Goal: Task Accomplishment & Management: Manage account settings

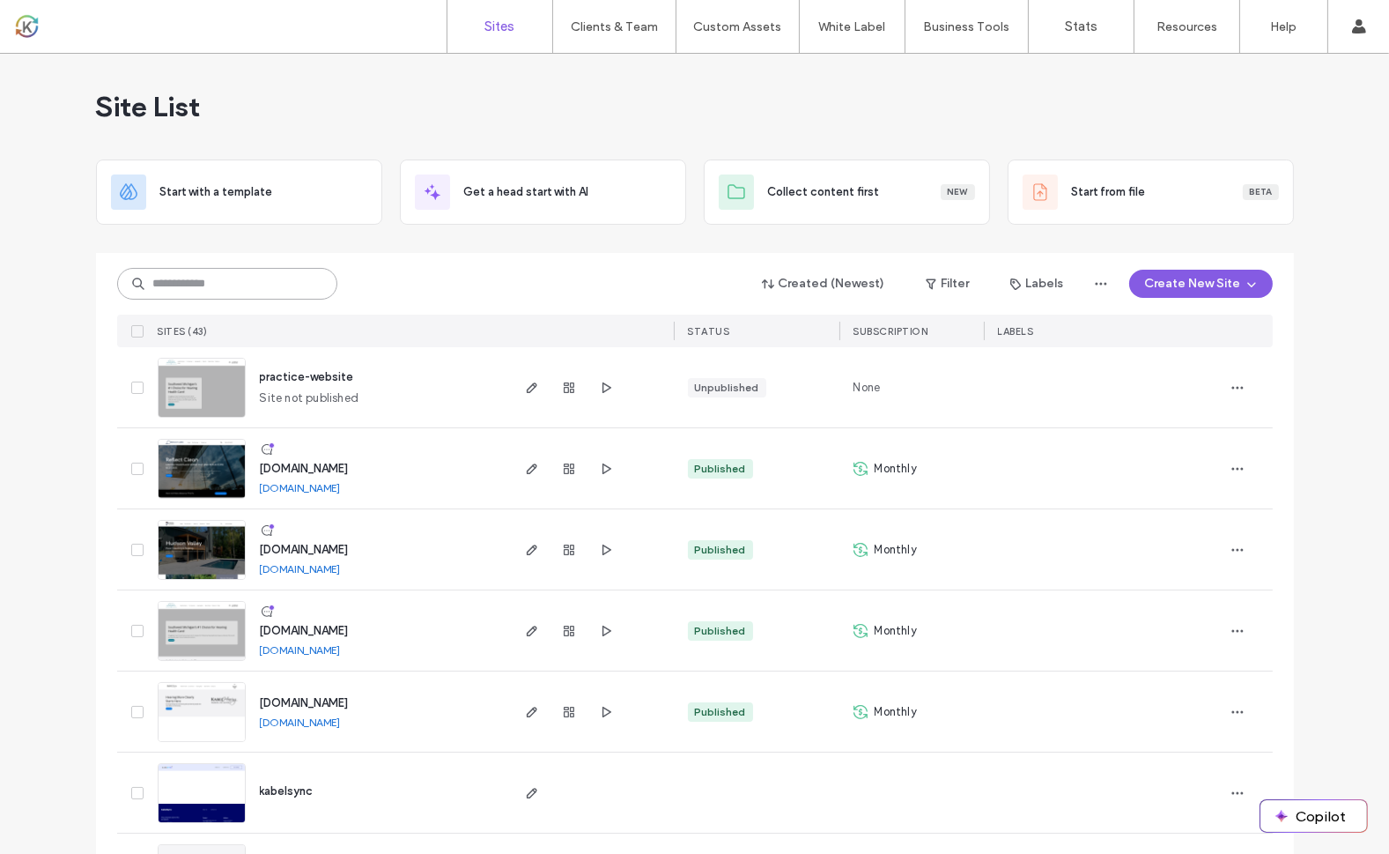
click at [239, 281] on input at bounding box center [227, 284] width 220 height 32
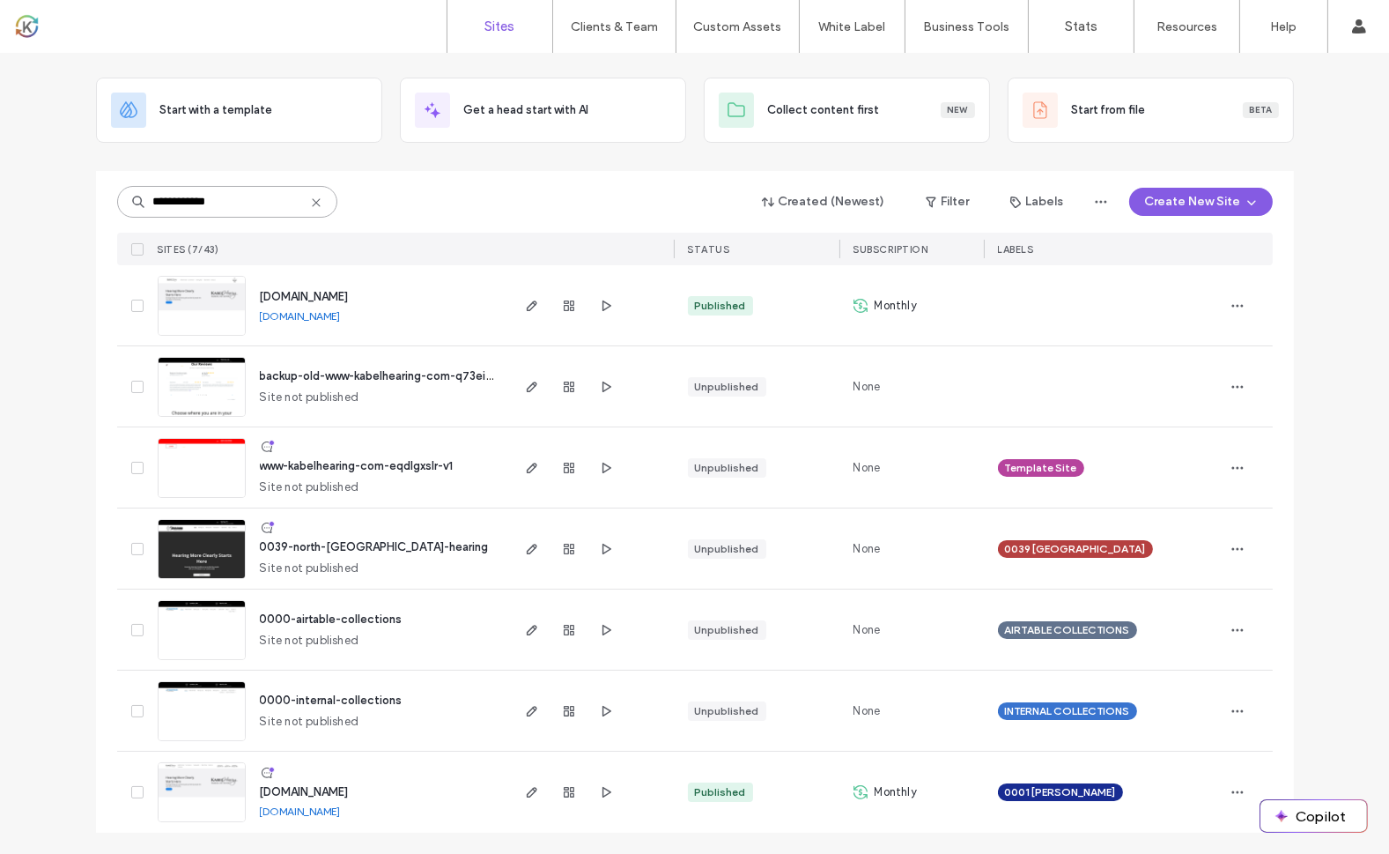
scroll to position [67, 0]
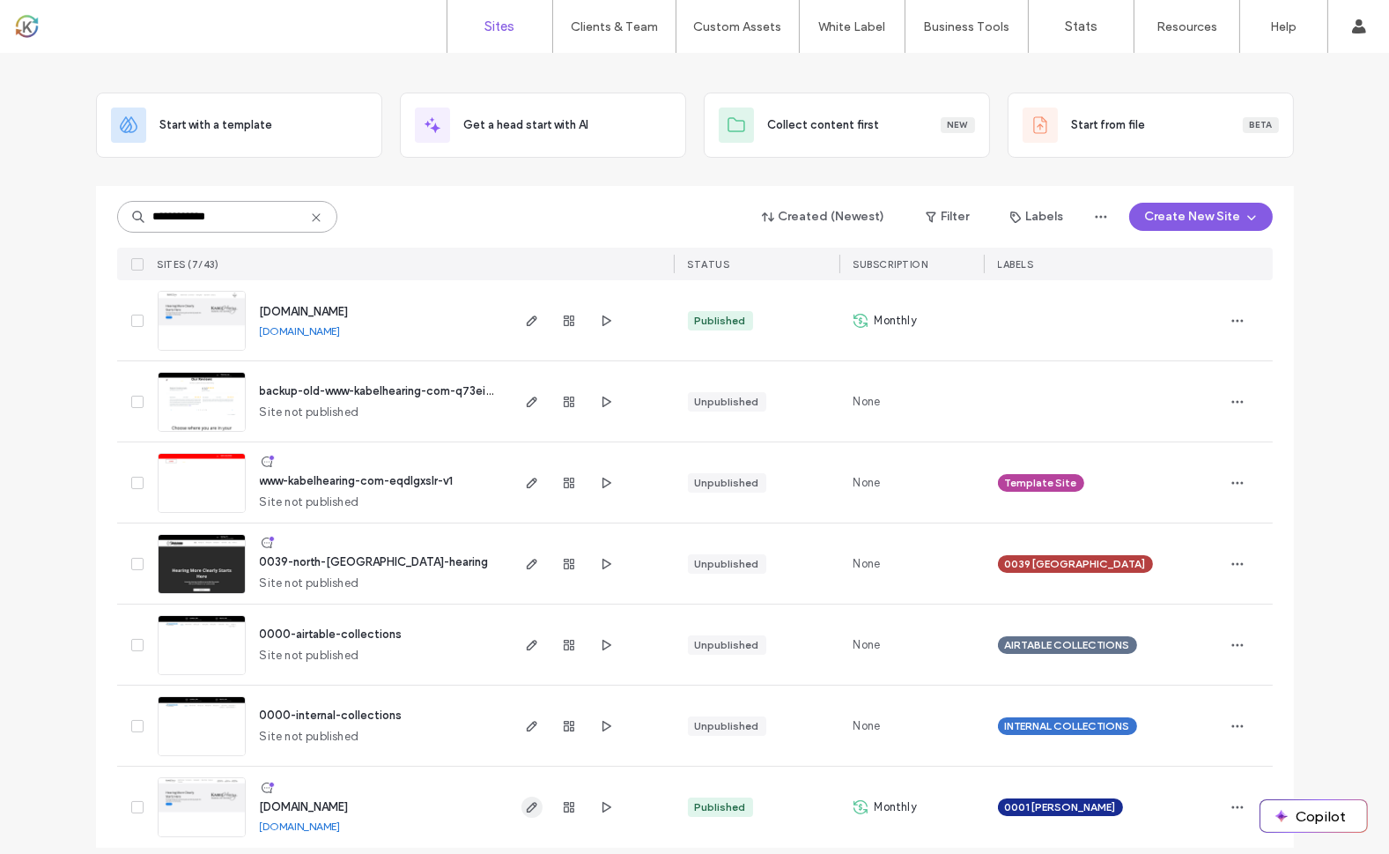
type input "**********"
click at [533, 806] on span "button" at bounding box center [531, 806] width 21 height 21
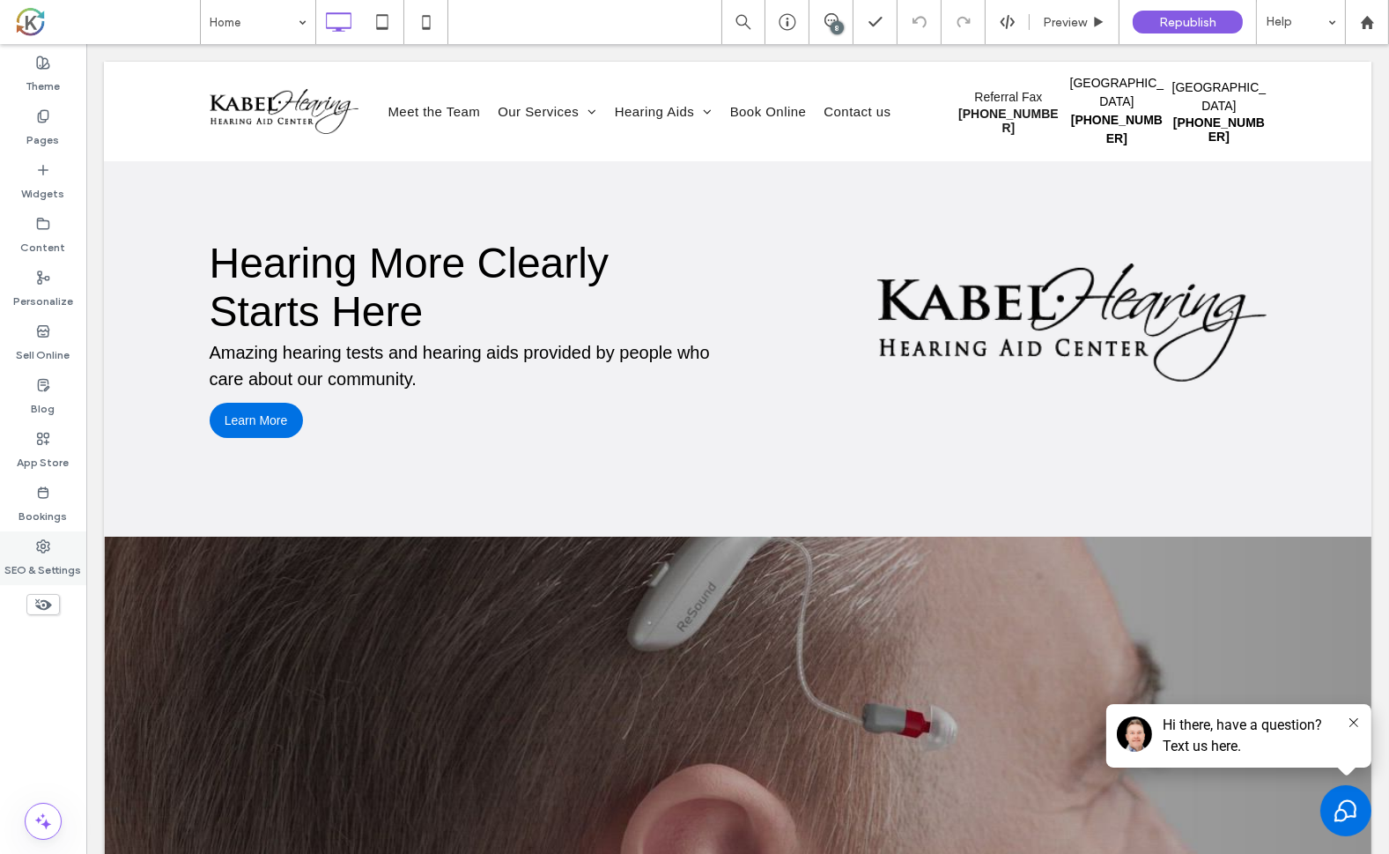
click at [40, 551] on icon at bounding box center [43, 546] width 14 height 14
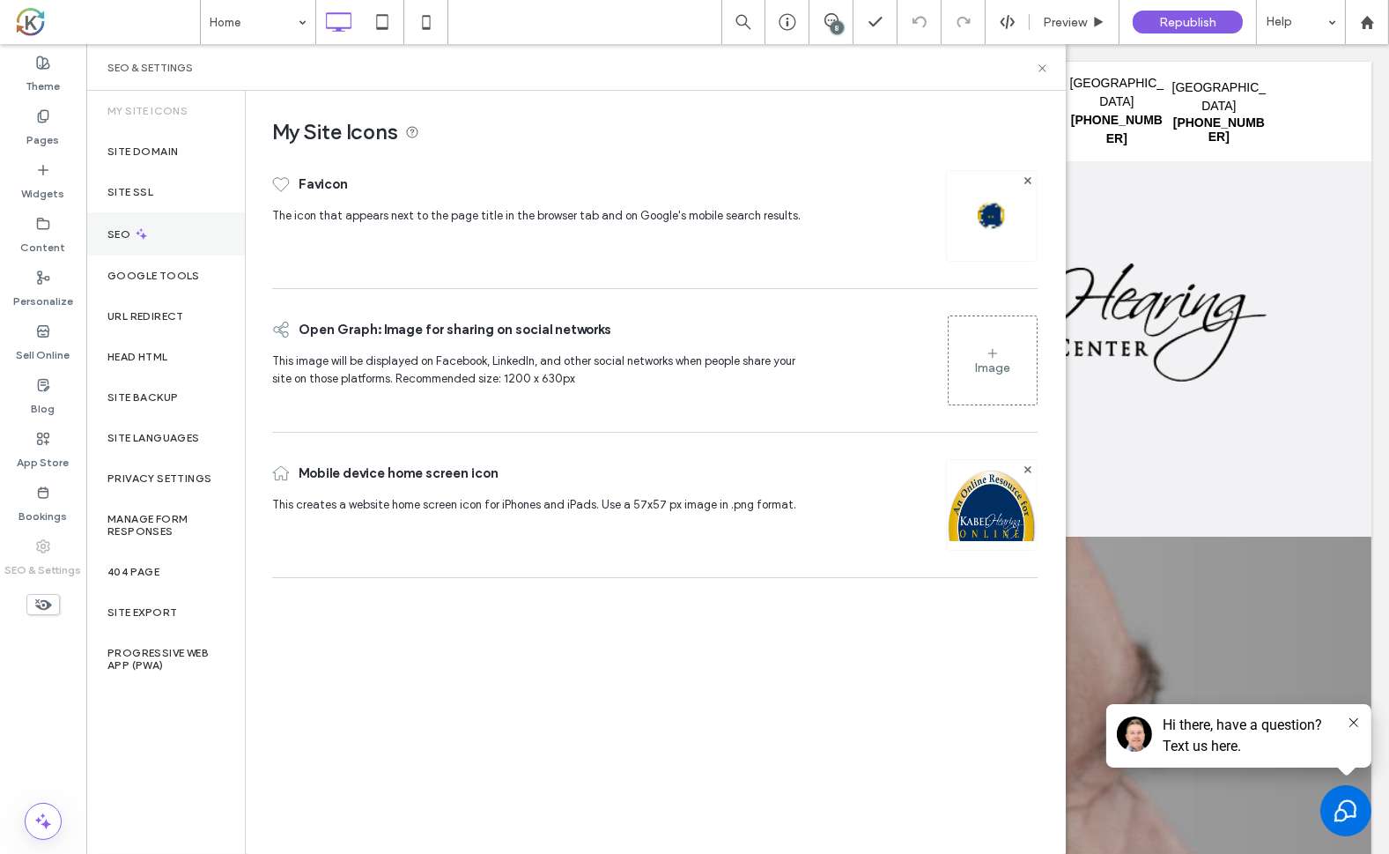
click at [120, 228] on label "SEO" at bounding box center [120, 234] width 26 height 12
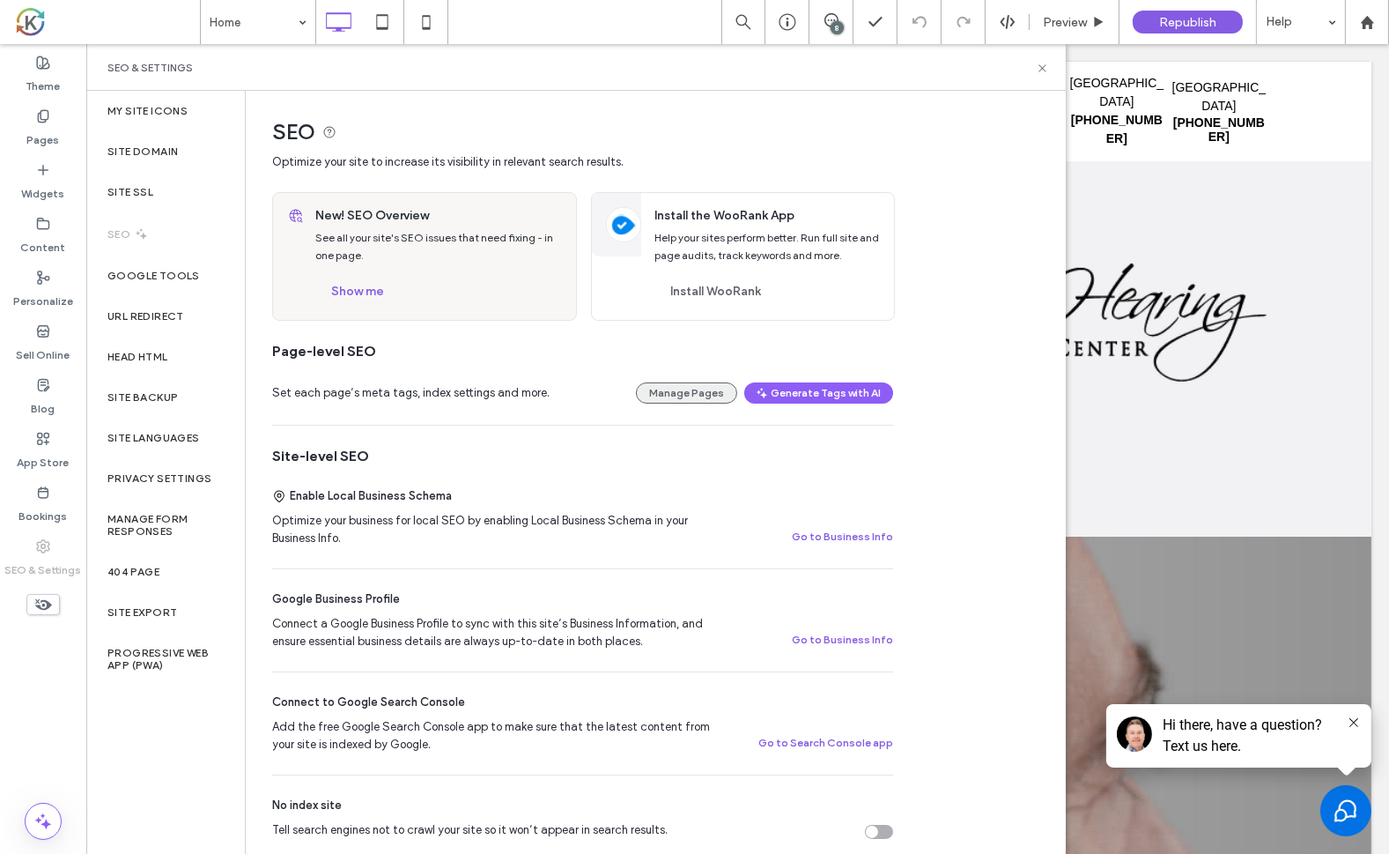
click at [699, 392] on button "Manage Pages" at bounding box center [686, 392] width 101 height 21
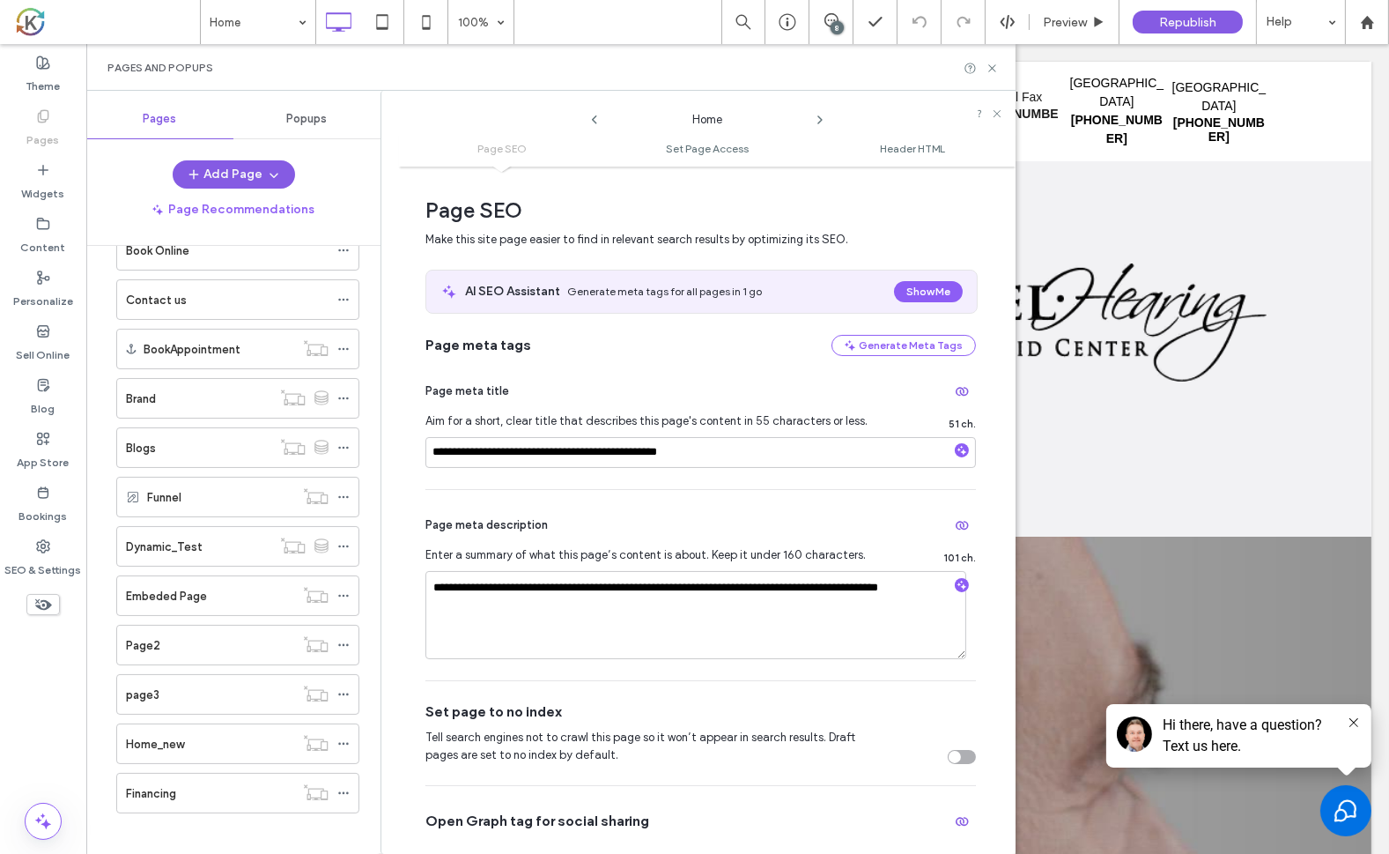
click at [594, 117] on use at bounding box center [594, 119] width 5 height 9
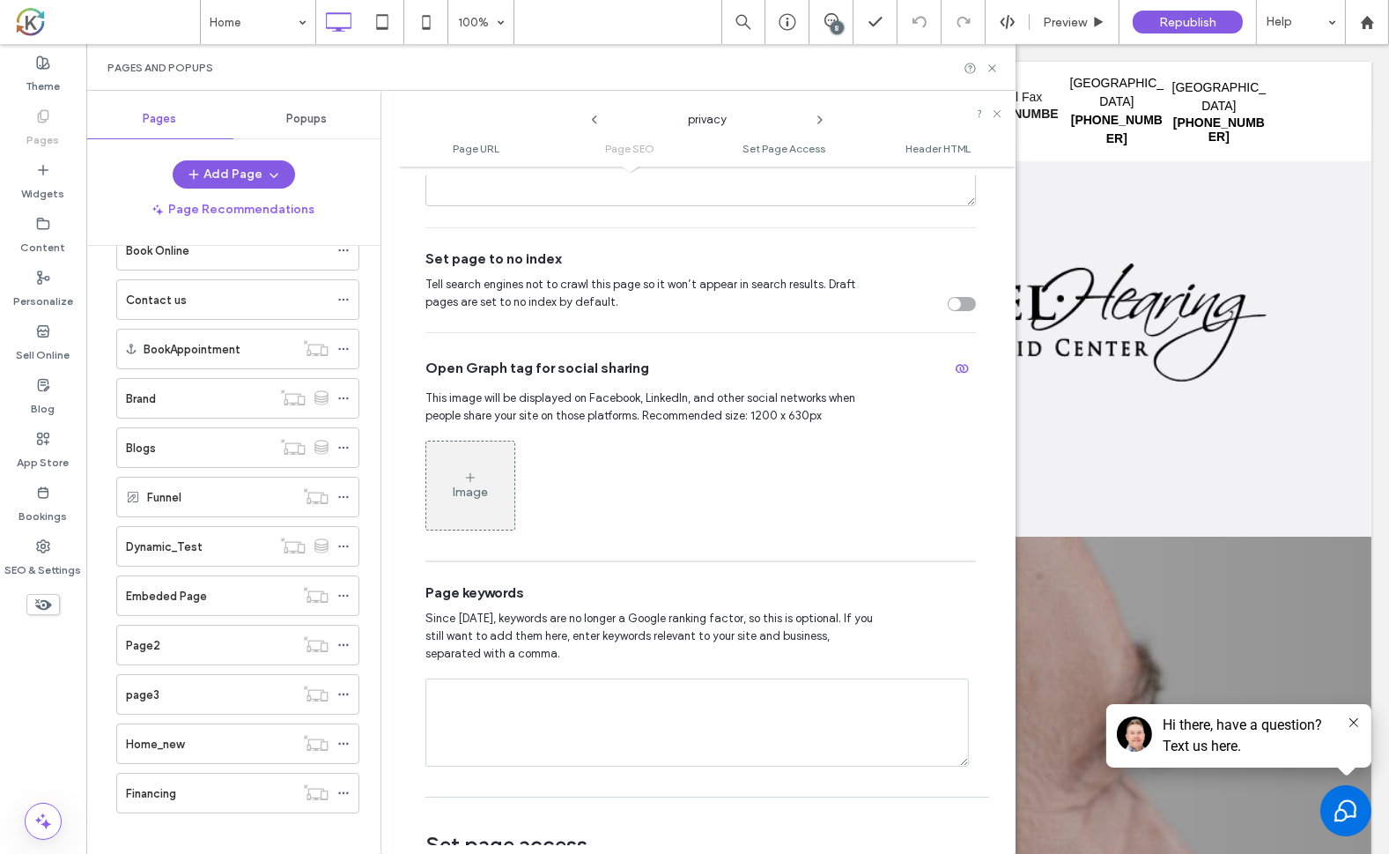
scroll to position [98, 0]
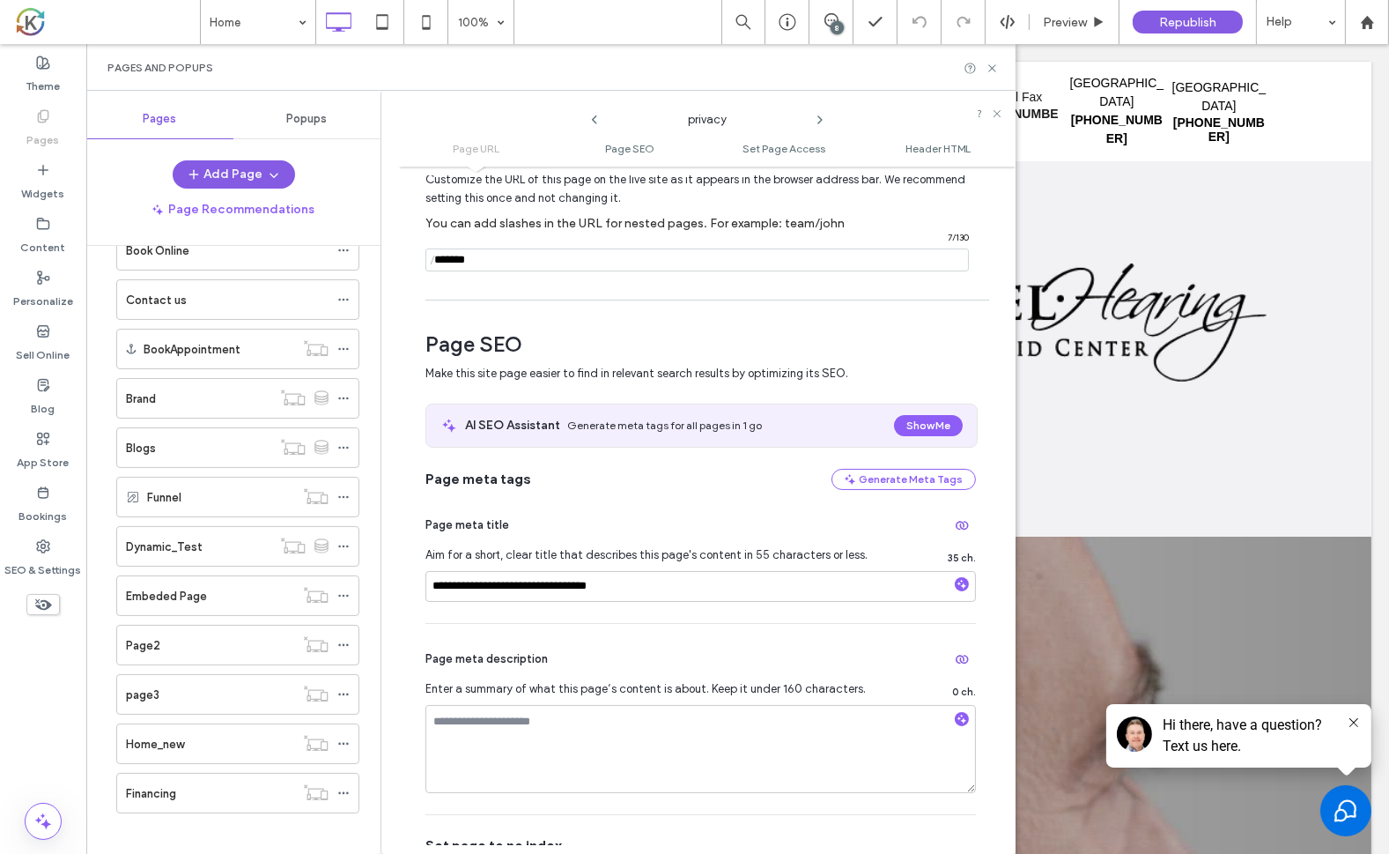
click at [594, 125] on icon at bounding box center [595, 120] width 14 height 14
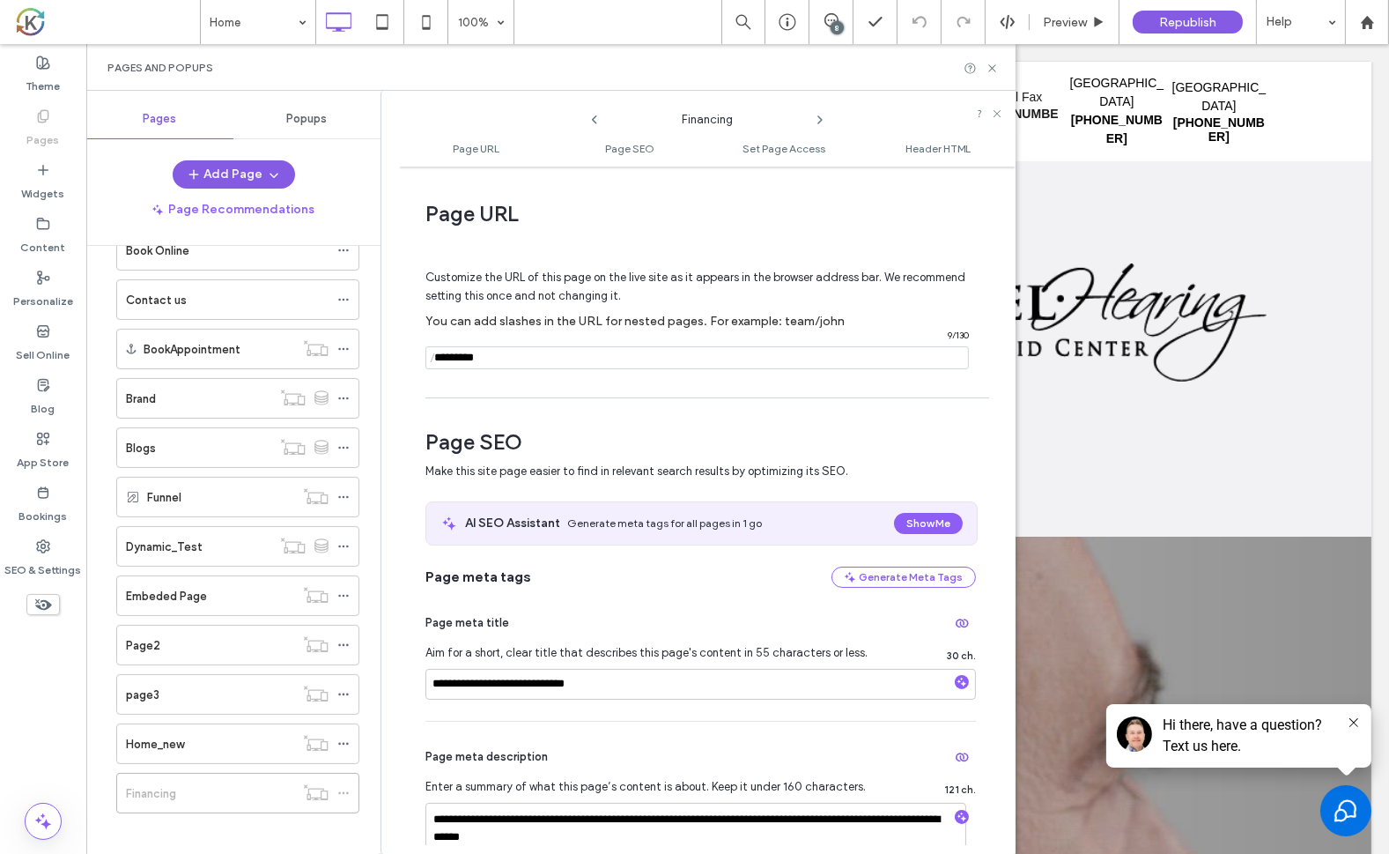
click at [595, 117] on icon at bounding box center [595, 120] width 14 height 14
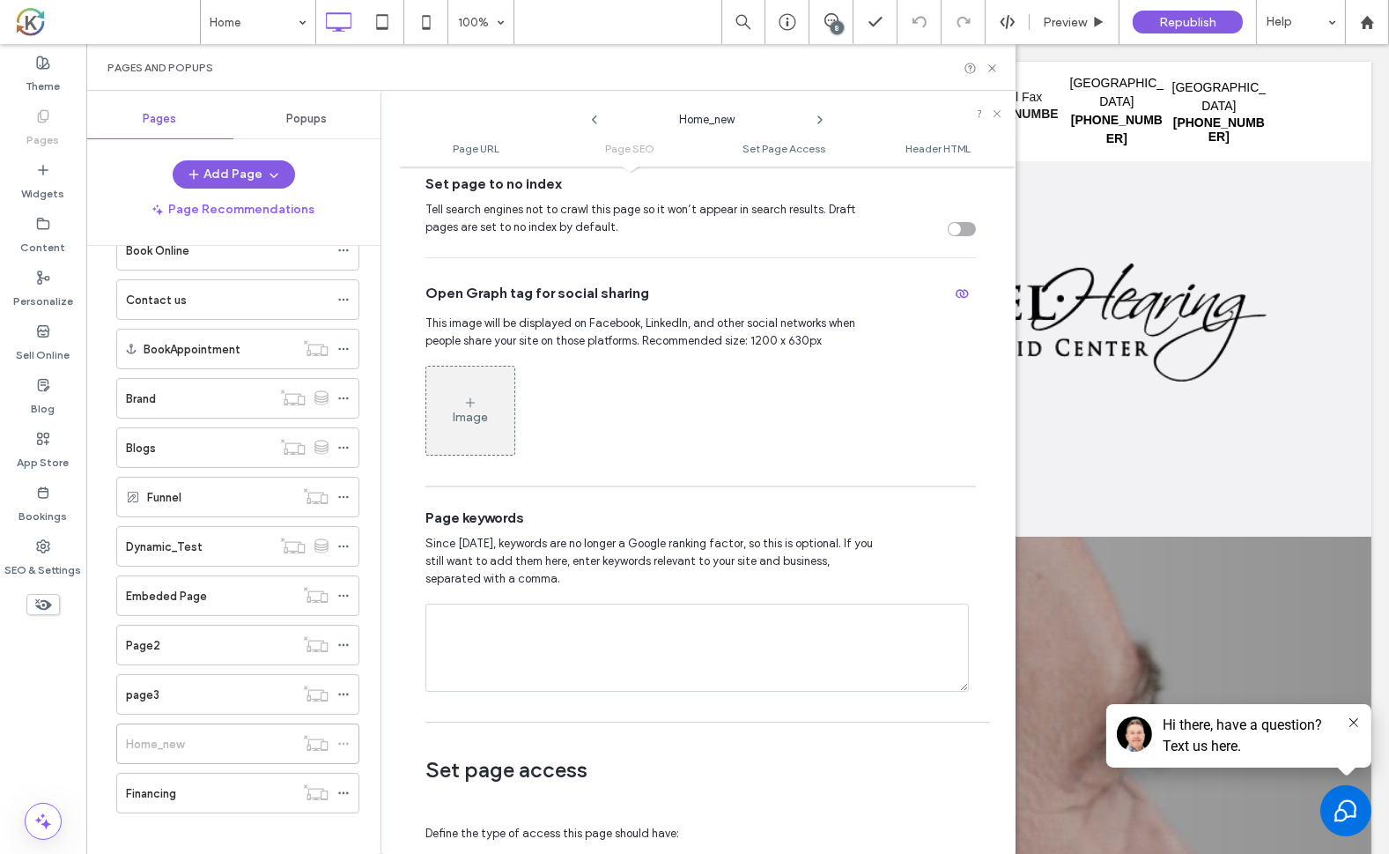
scroll to position [445, 0]
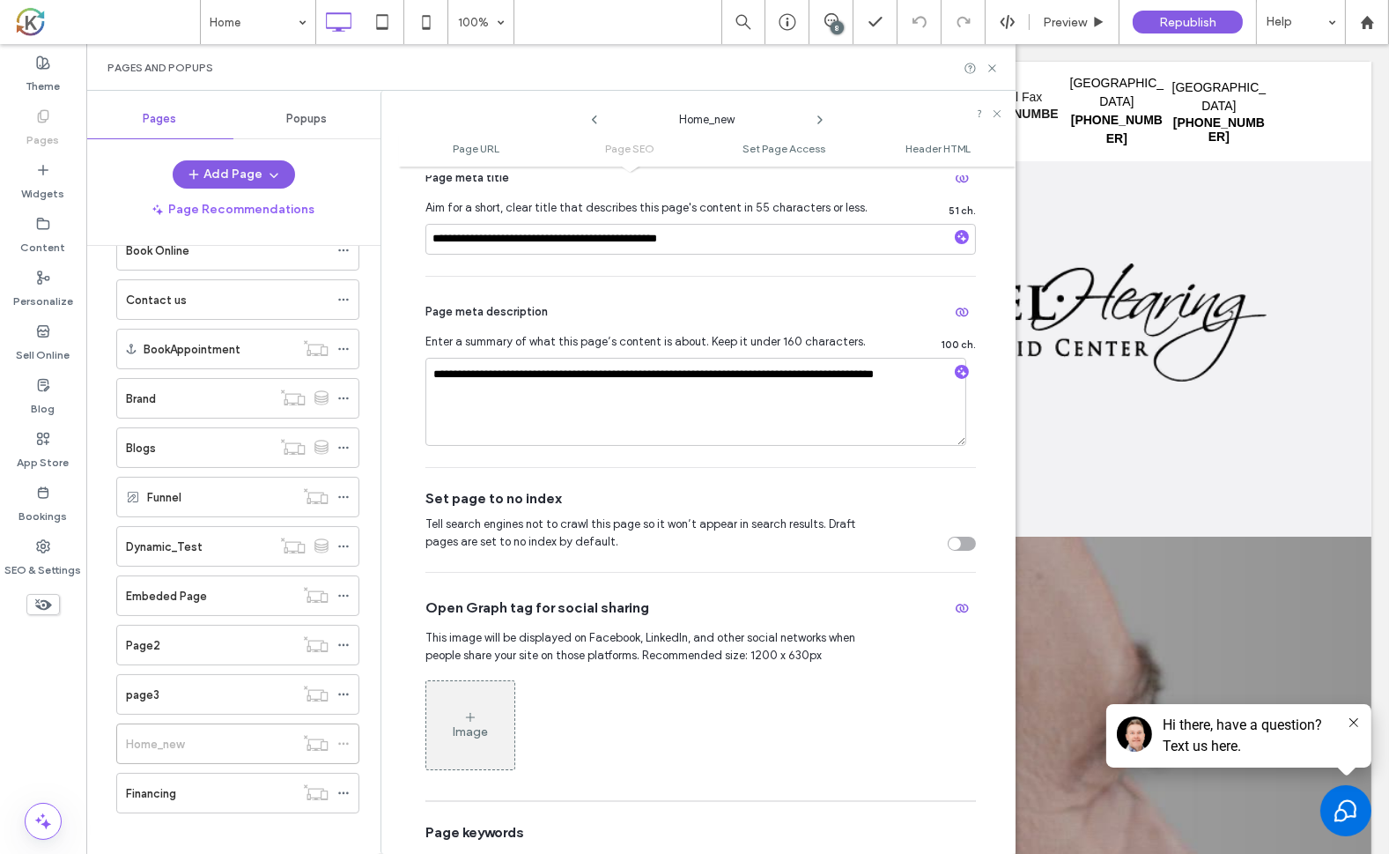
click at [599, 124] on icon at bounding box center [595, 120] width 14 height 14
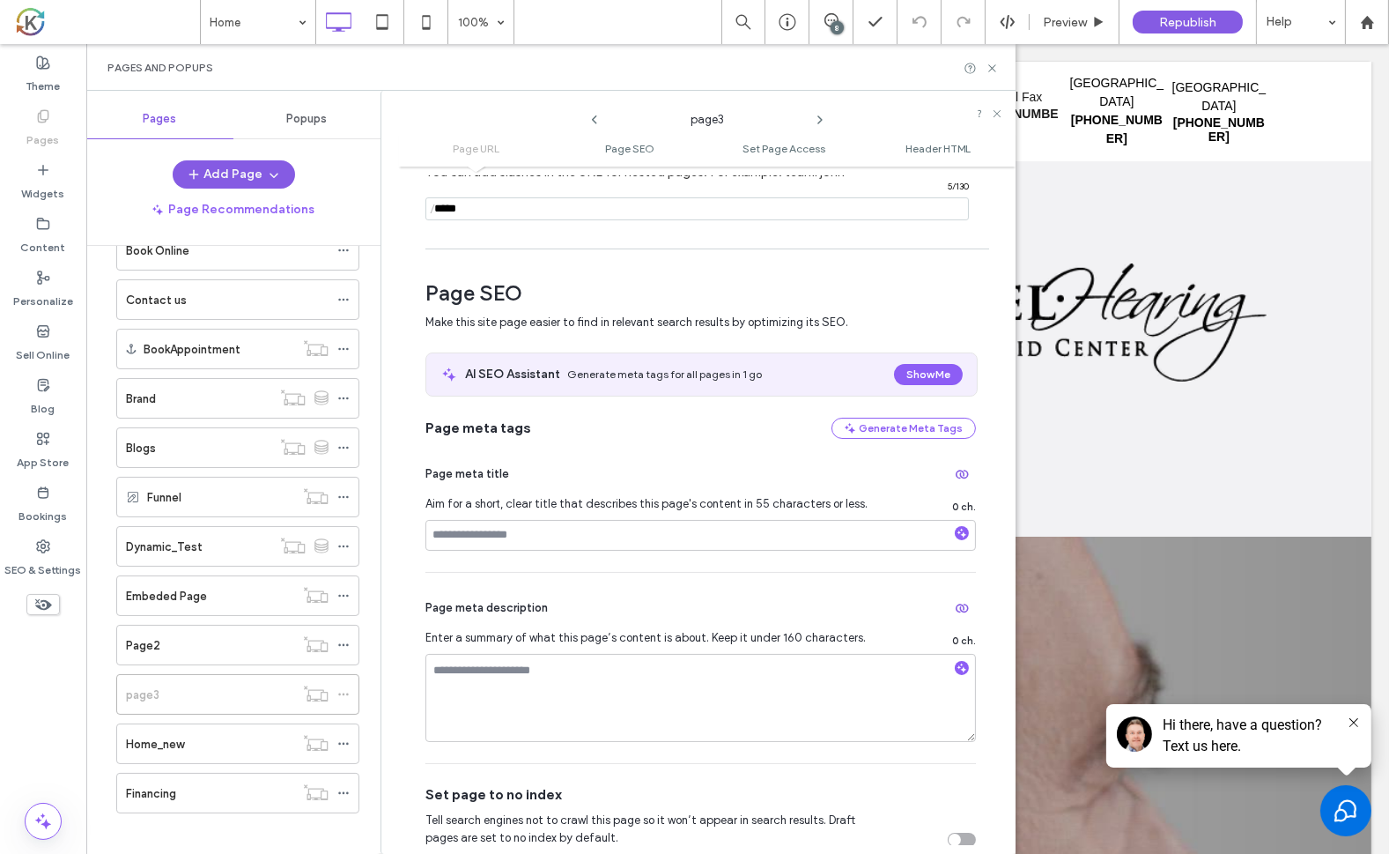
scroll to position [0, 0]
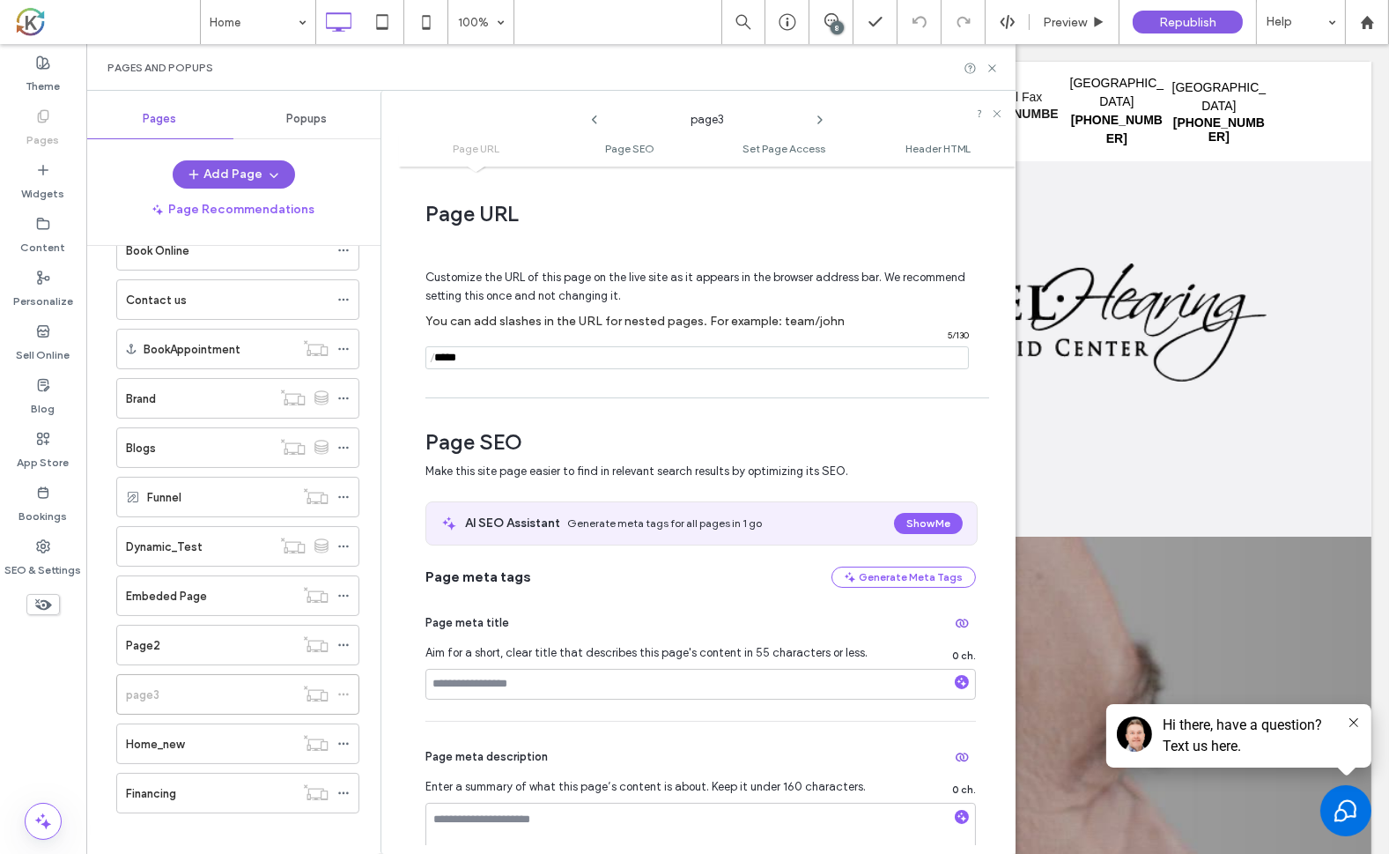
click at [591, 131] on ul "Page URL Page SEO Set Page Access Header HTML" at bounding box center [707, 148] width 617 height 35
click at [591, 122] on icon at bounding box center [595, 120] width 14 height 14
click at [598, 119] on icon at bounding box center [595, 120] width 14 height 14
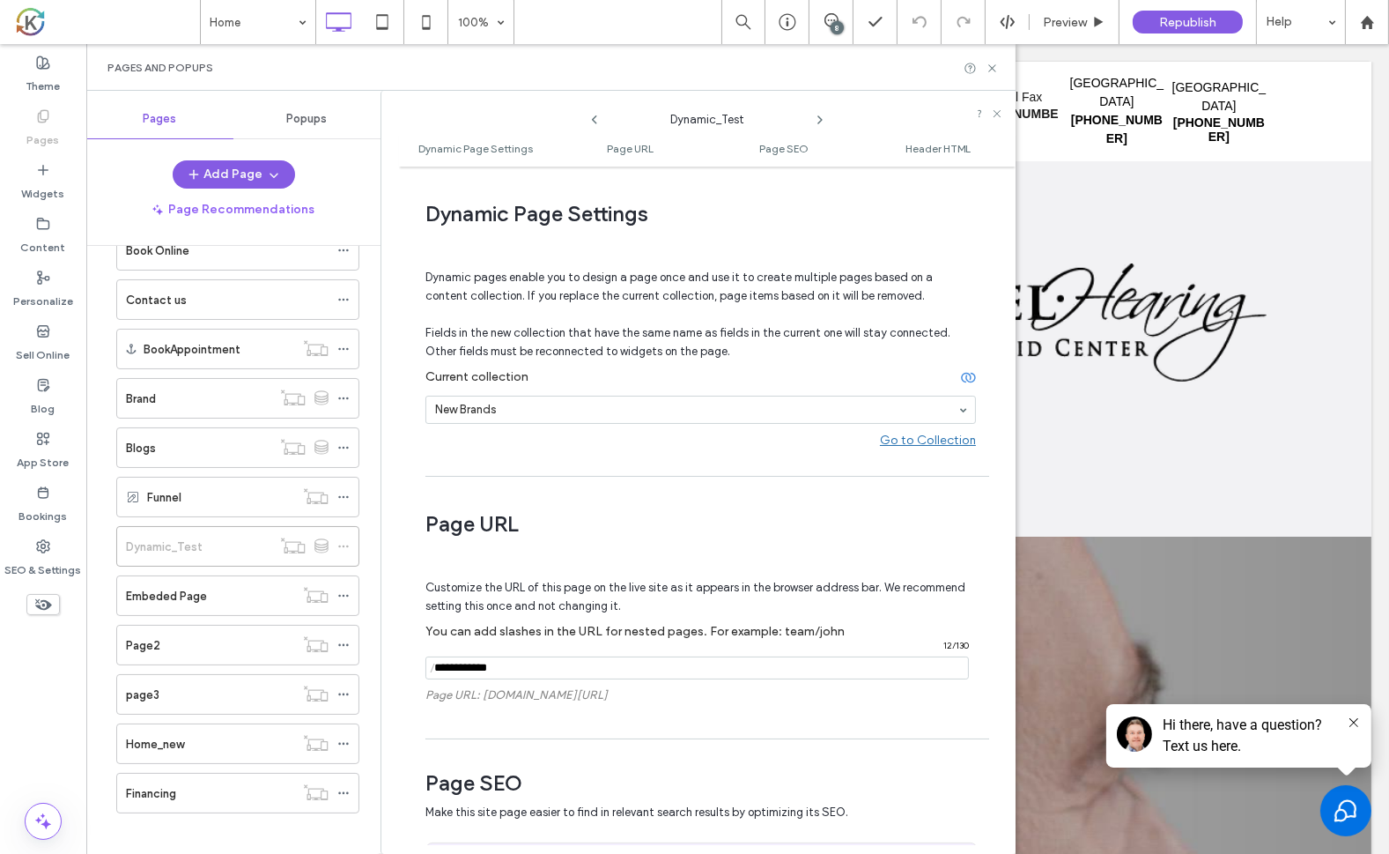
click at [598, 119] on icon at bounding box center [595, 120] width 14 height 14
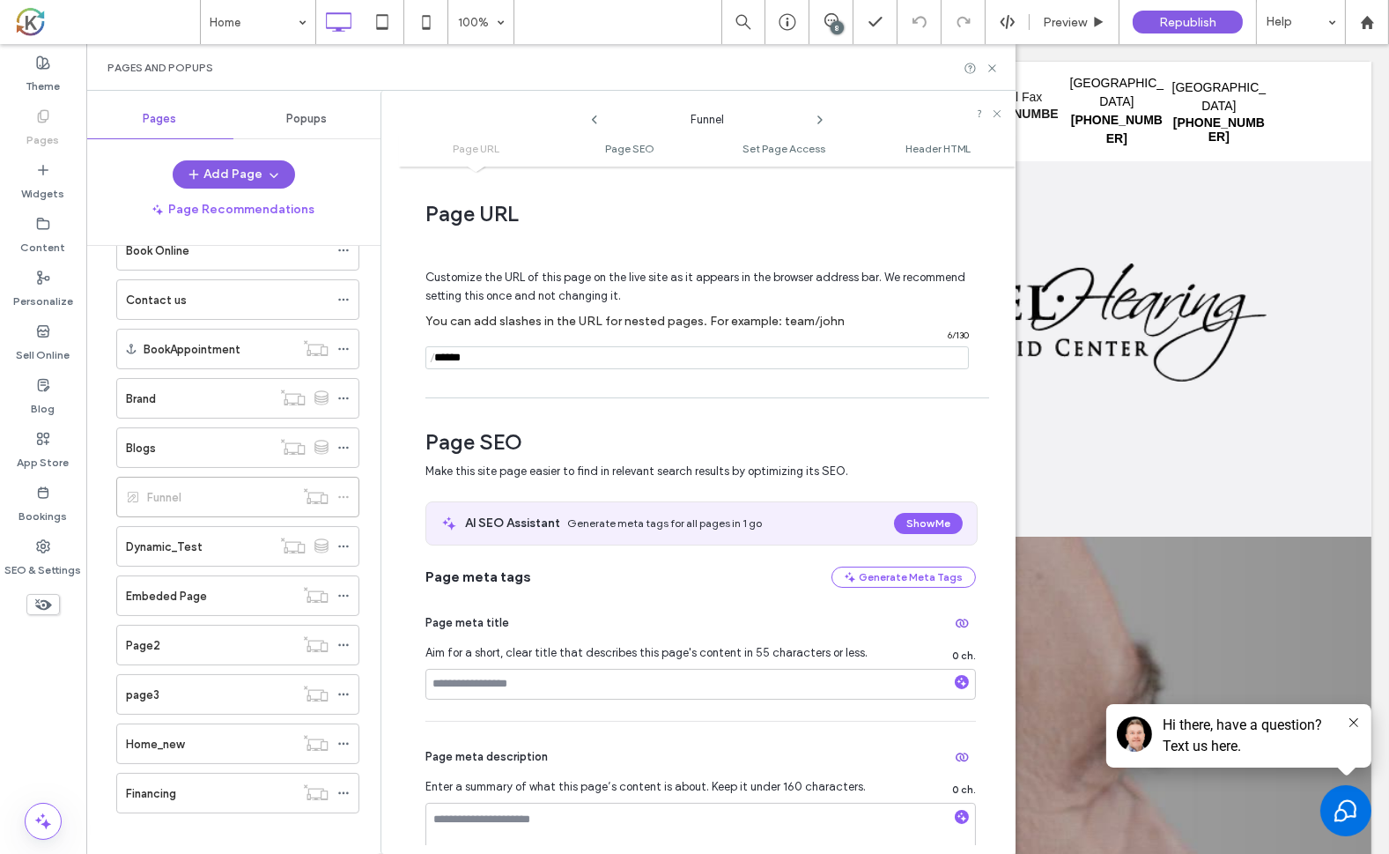
click at [598, 123] on icon at bounding box center [595, 120] width 14 height 14
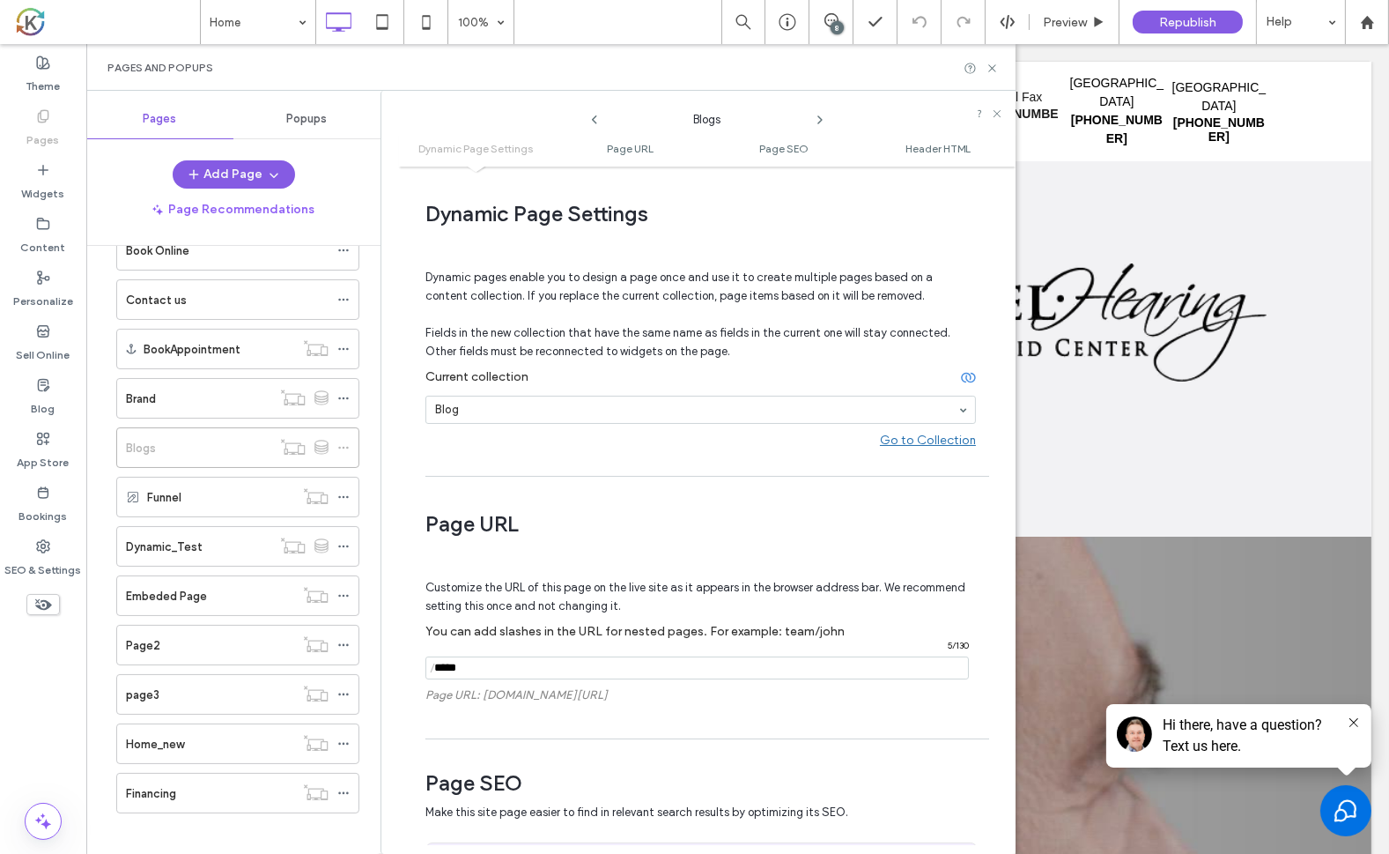
click at [593, 126] on div "Blogs" at bounding box center [707, 116] width 617 height 32
click at [593, 123] on icon at bounding box center [595, 120] width 14 height 14
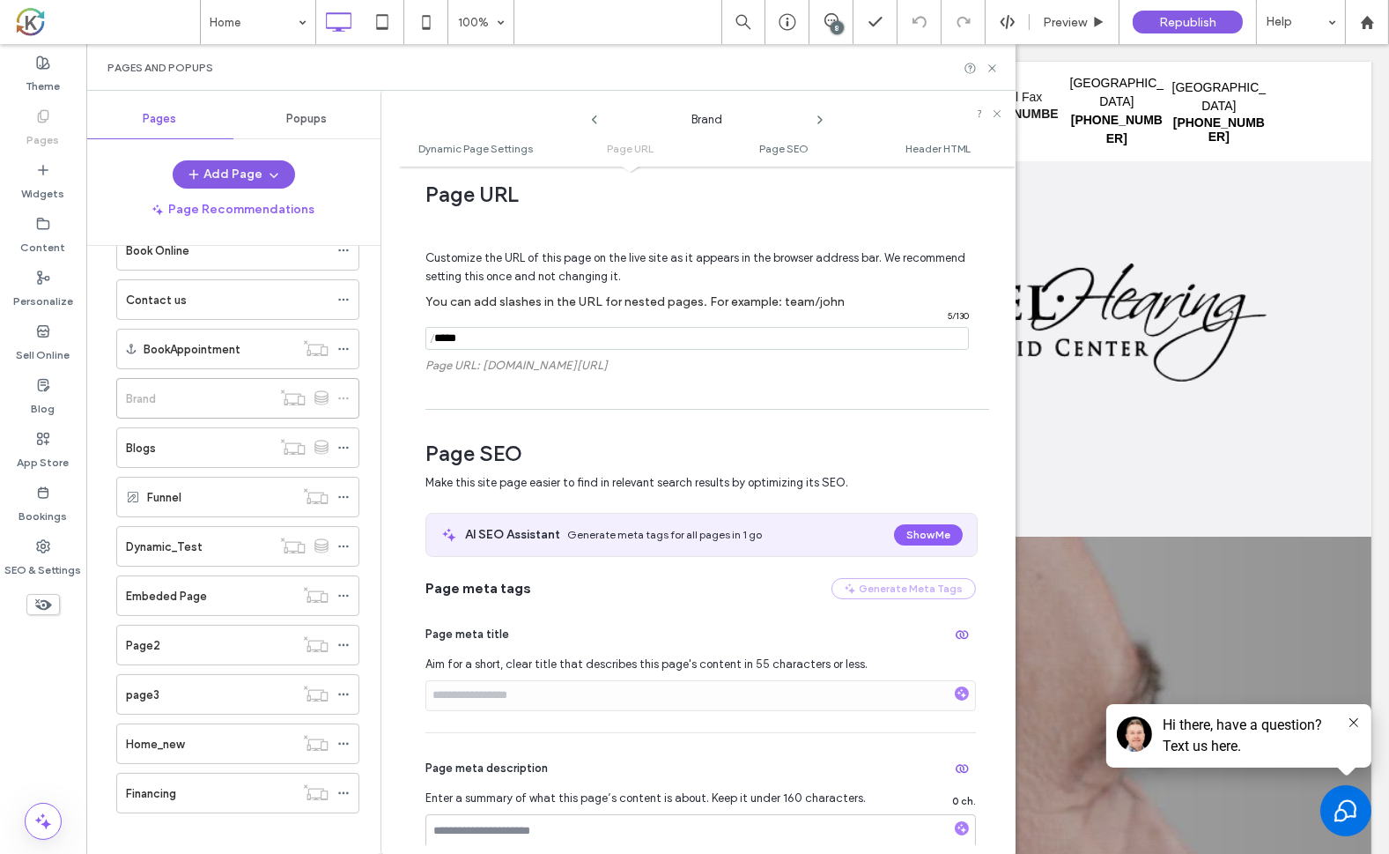
scroll to position [293, 0]
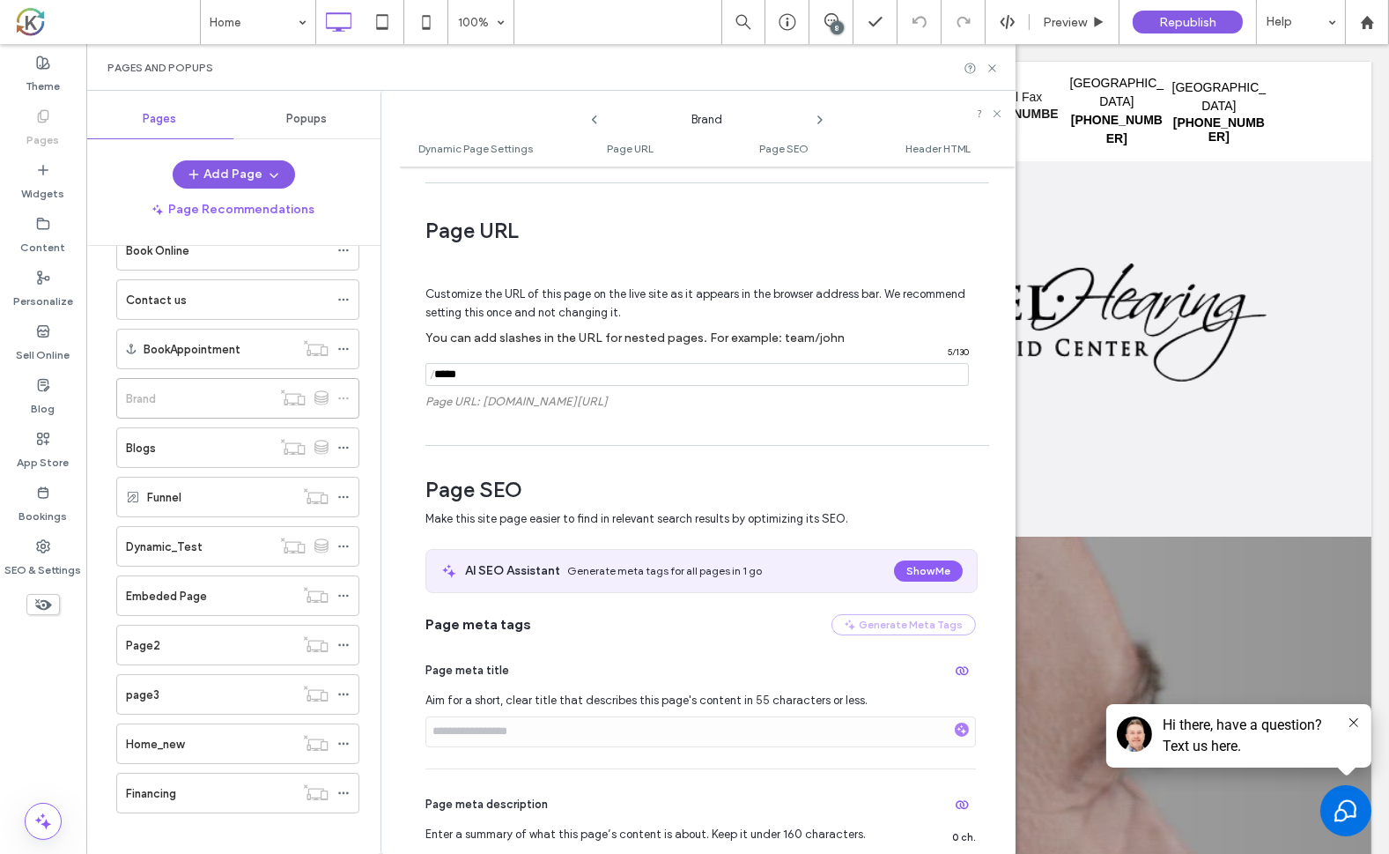
click at [597, 120] on icon at bounding box center [595, 120] width 14 height 14
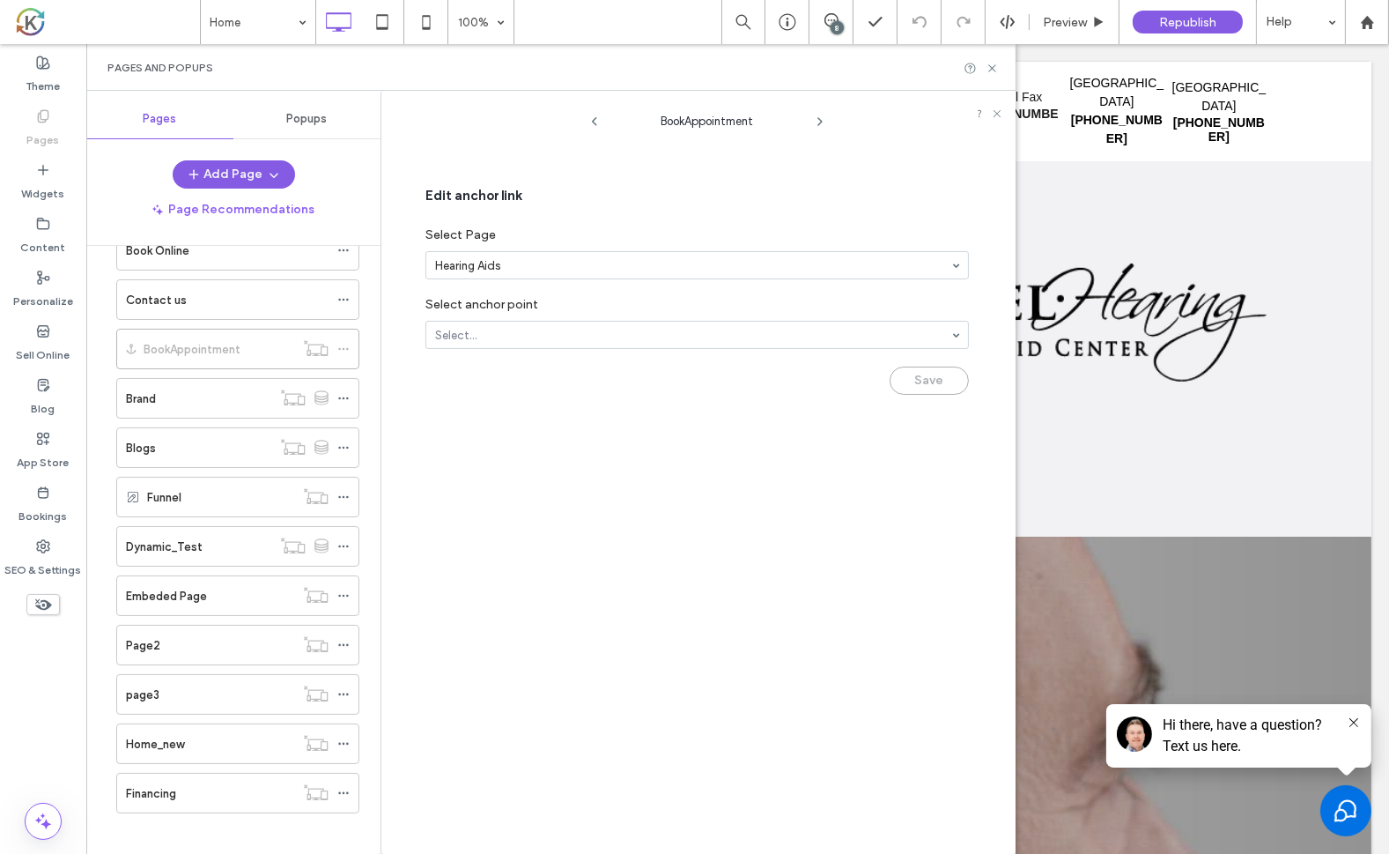
click at [593, 125] on icon at bounding box center [595, 122] width 14 height 14
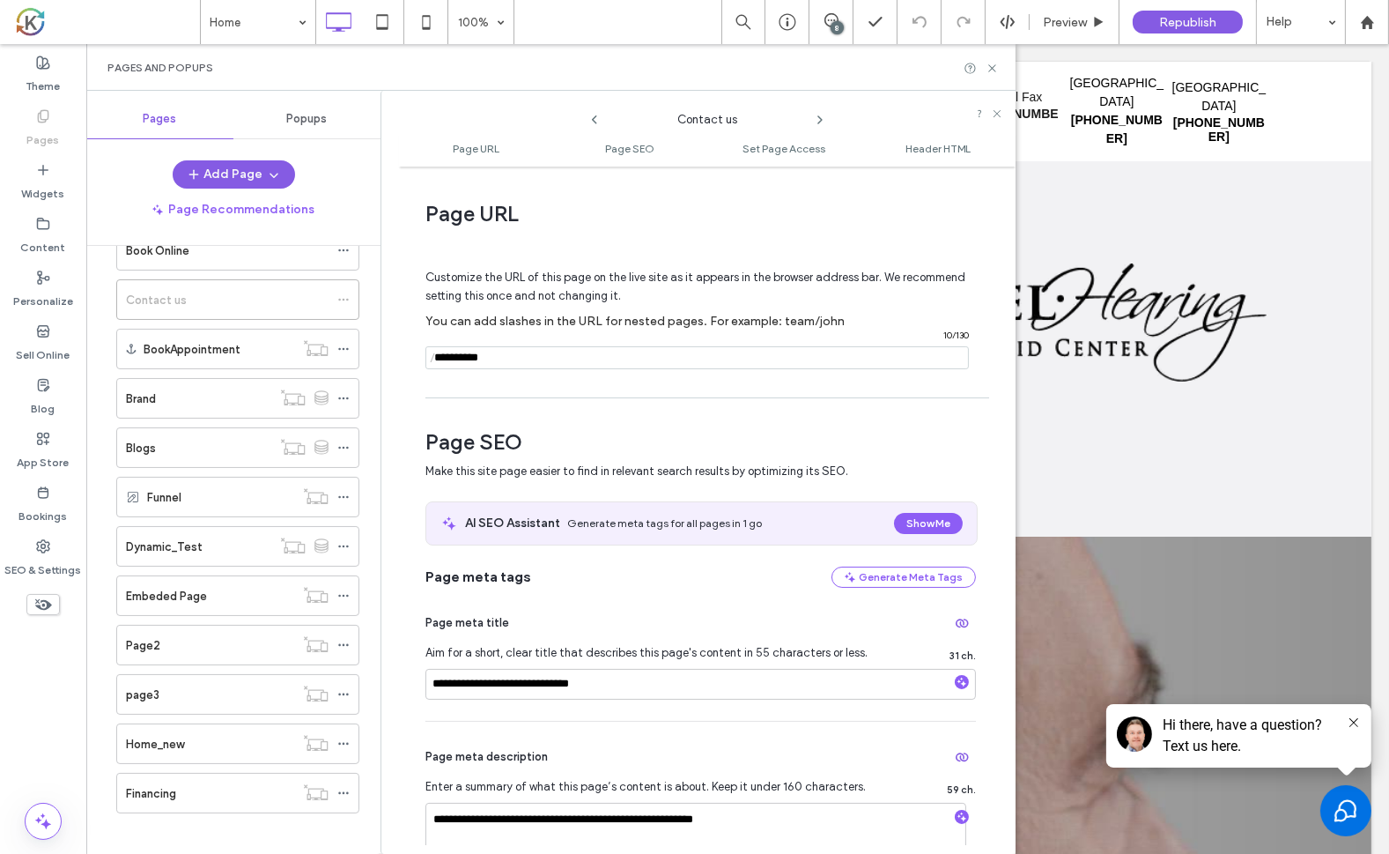
click at [600, 122] on icon at bounding box center [595, 120] width 14 height 14
click at [597, 122] on icon at bounding box center [595, 120] width 14 height 14
click at [595, 122] on use at bounding box center [594, 119] width 5 height 9
click at [594, 119] on icon at bounding box center [595, 120] width 14 height 14
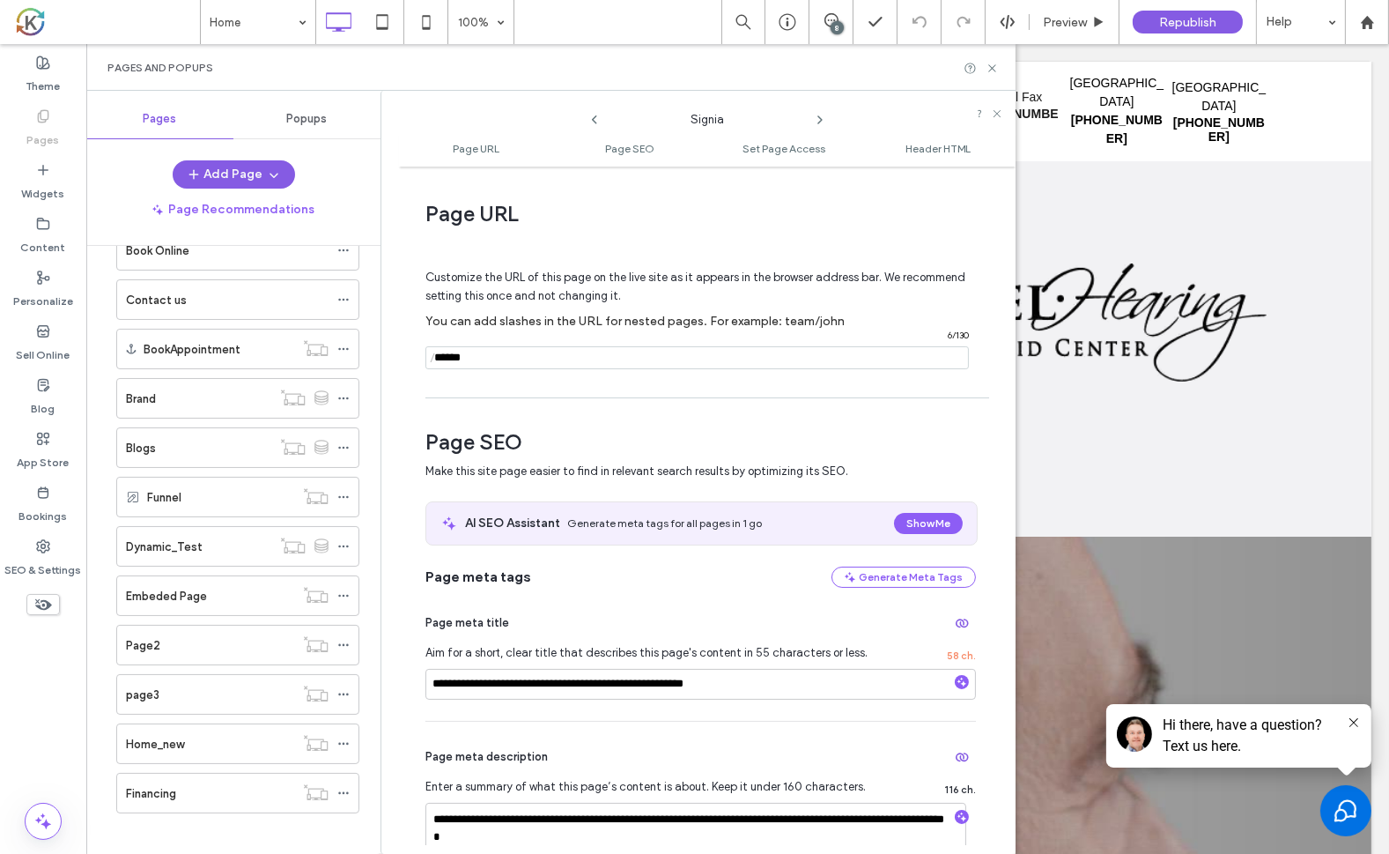
click at [594, 119] on icon at bounding box center [595, 120] width 14 height 14
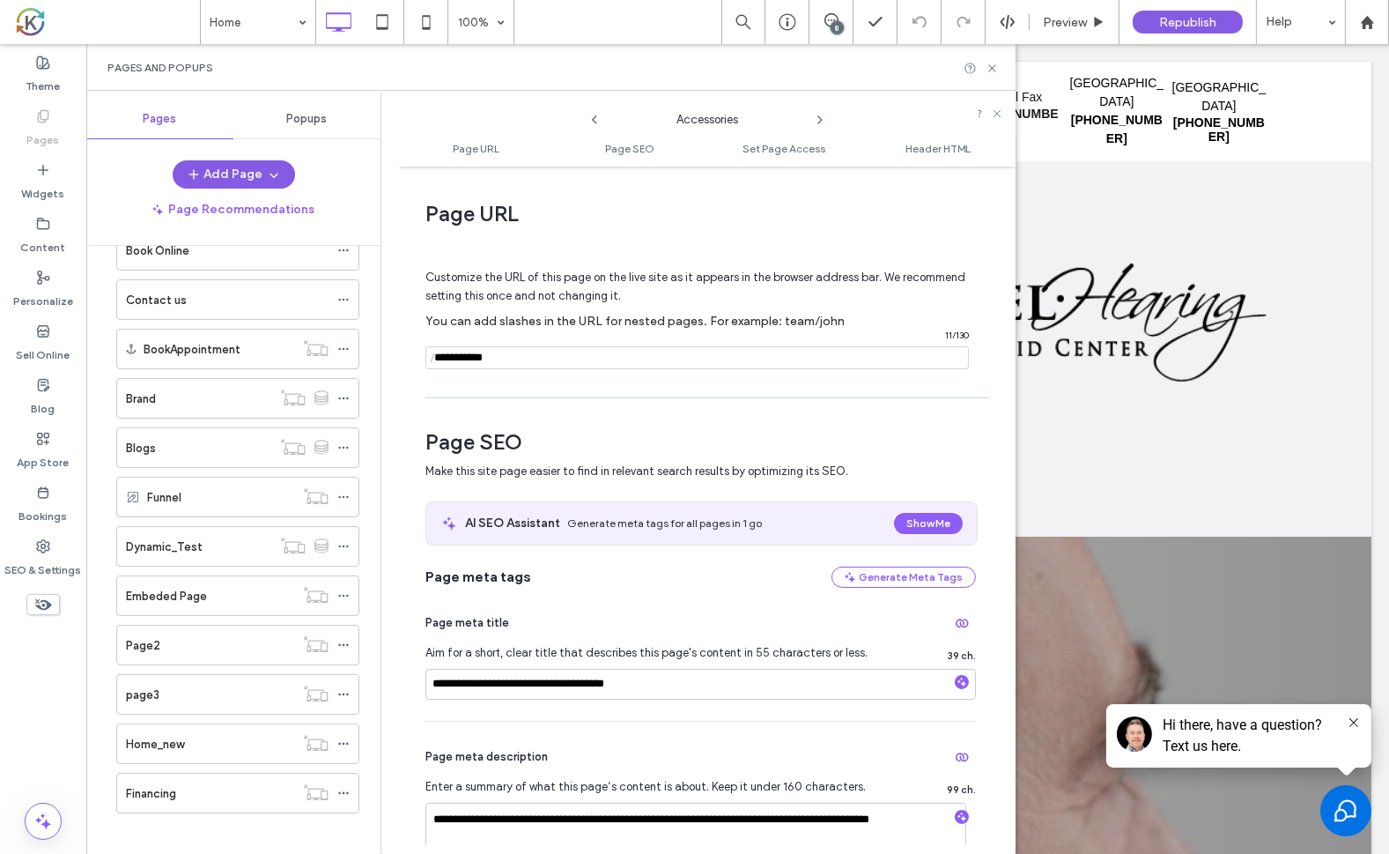
click at [594, 119] on icon at bounding box center [595, 120] width 14 height 14
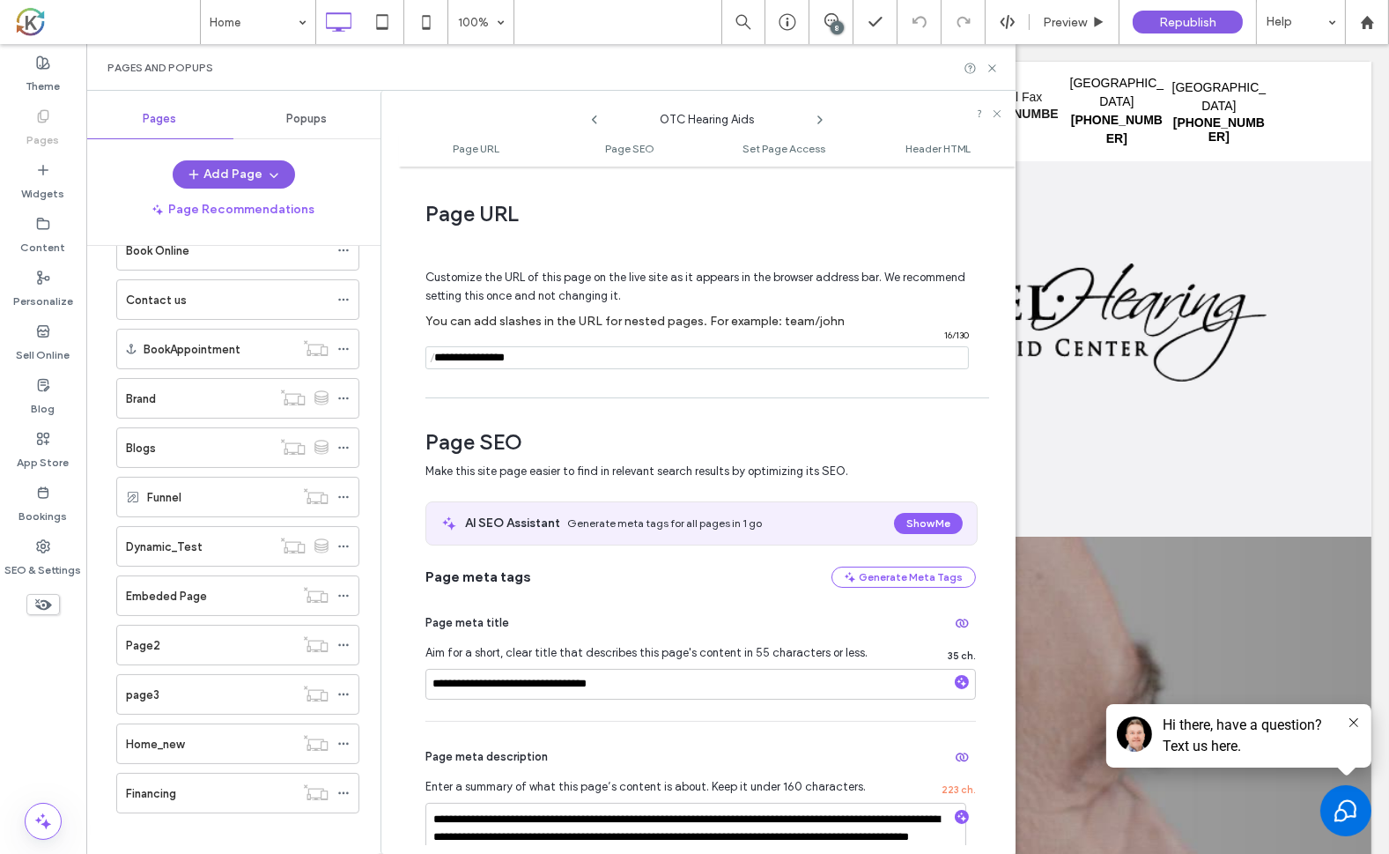
click at [818, 116] on use at bounding box center [820, 119] width 4 height 7
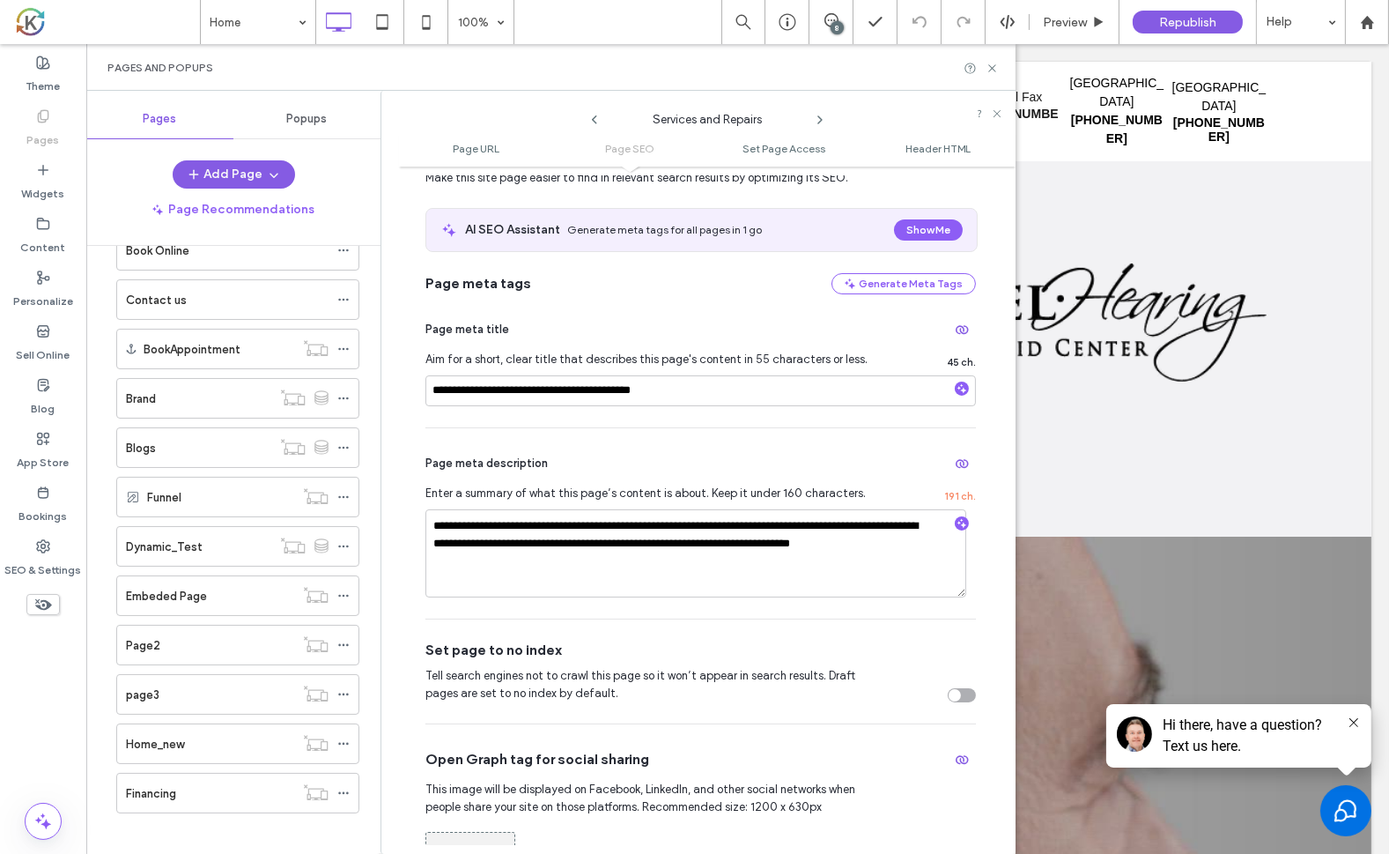
click at [590, 115] on icon at bounding box center [595, 120] width 14 height 14
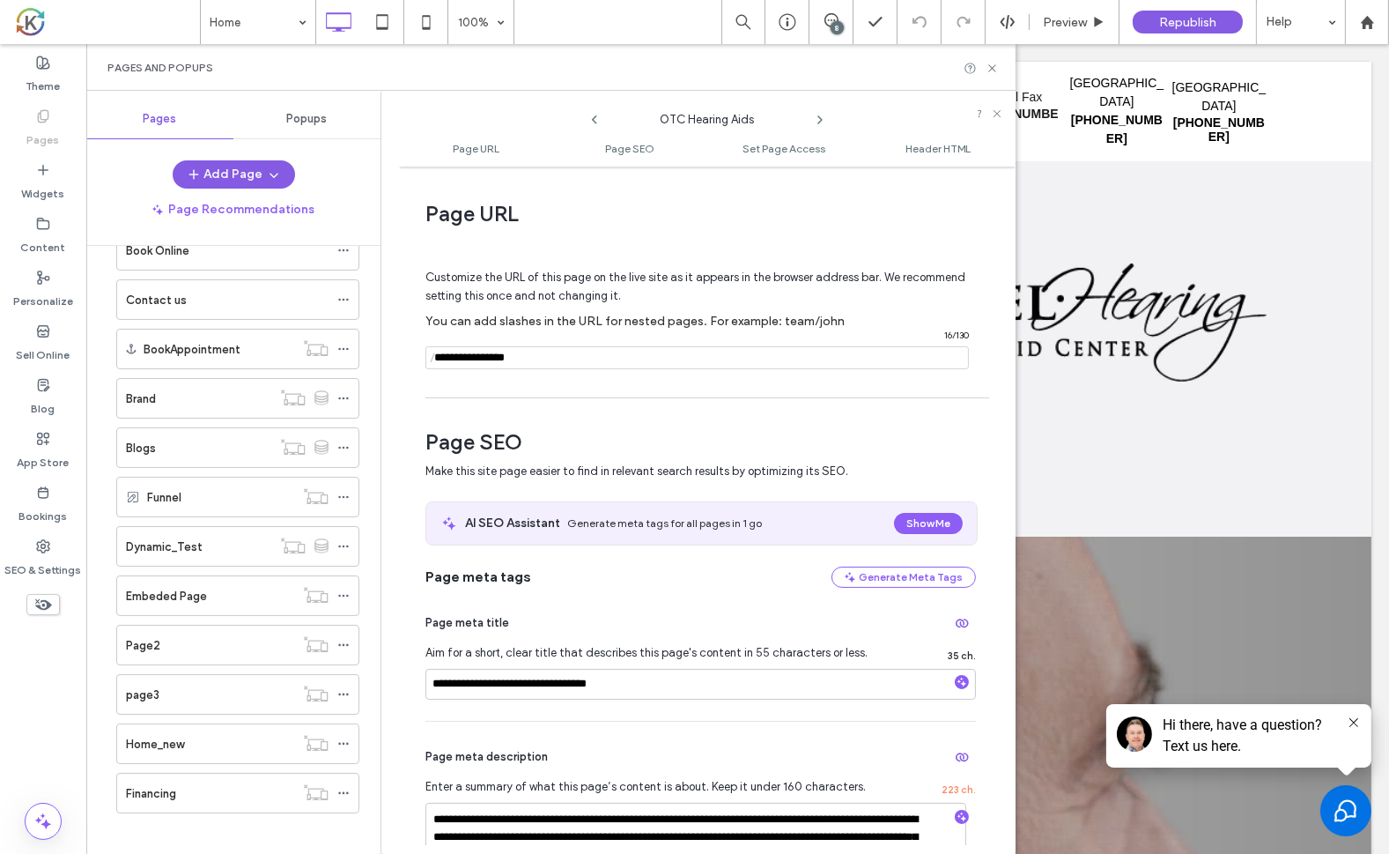
click at [594, 124] on icon at bounding box center [595, 120] width 14 height 14
click at [594, 120] on icon at bounding box center [595, 120] width 14 height 14
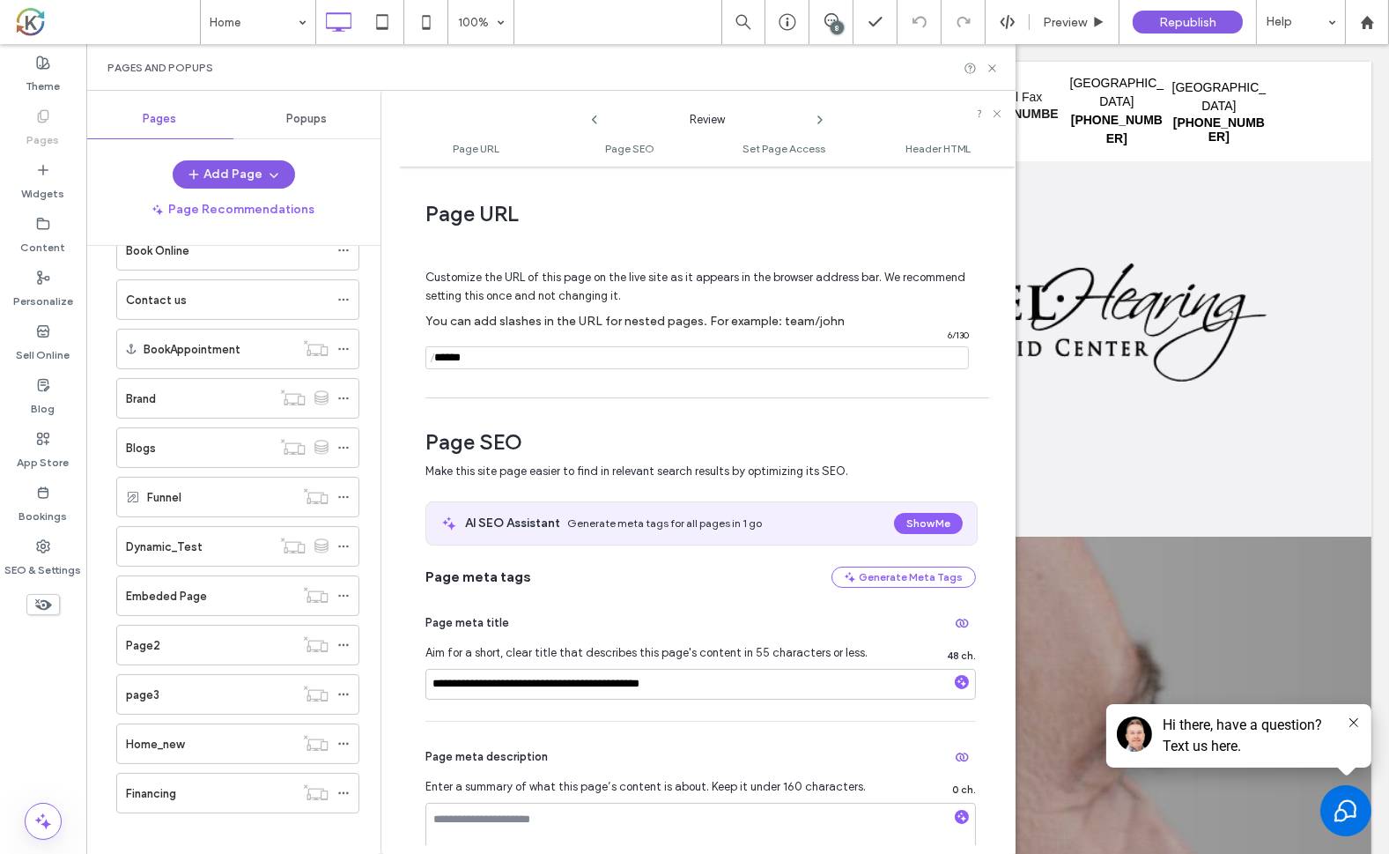
click at [594, 120] on icon at bounding box center [595, 120] width 14 height 14
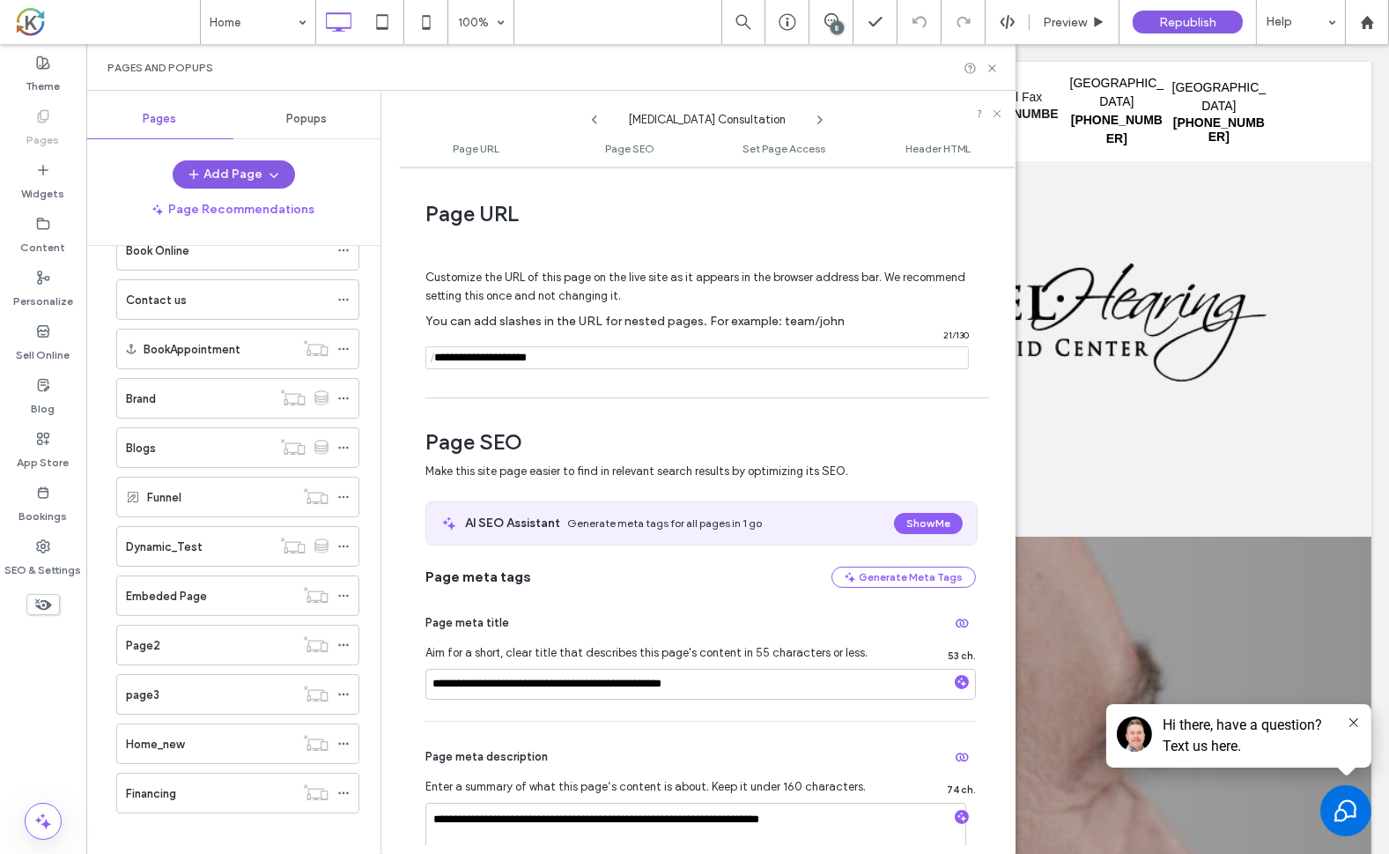
click at [594, 120] on icon at bounding box center [595, 120] width 14 height 14
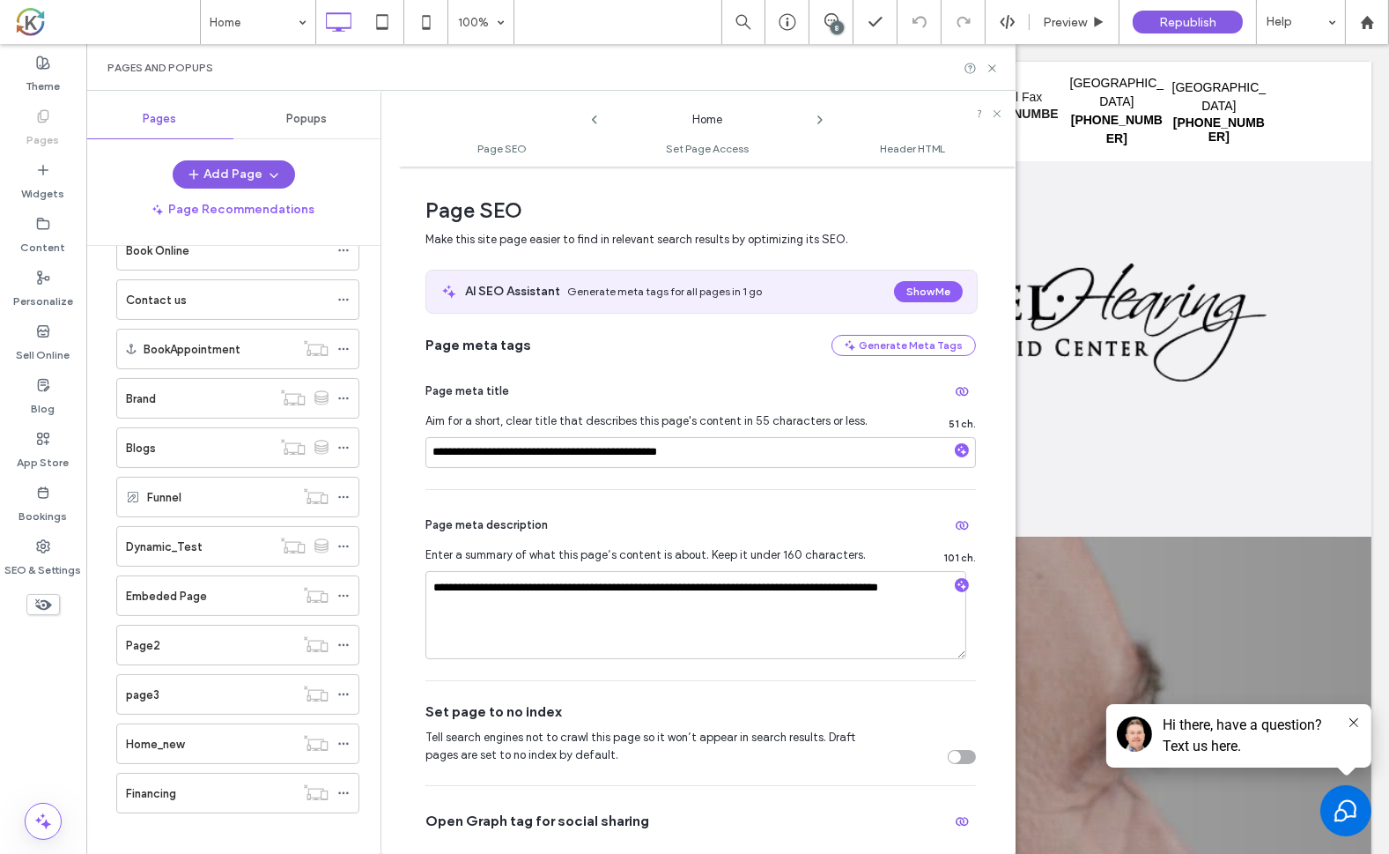
click at [594, 120] on icon at bounding box center [595, 120] width 14 height 14
